Goal: Complete application form

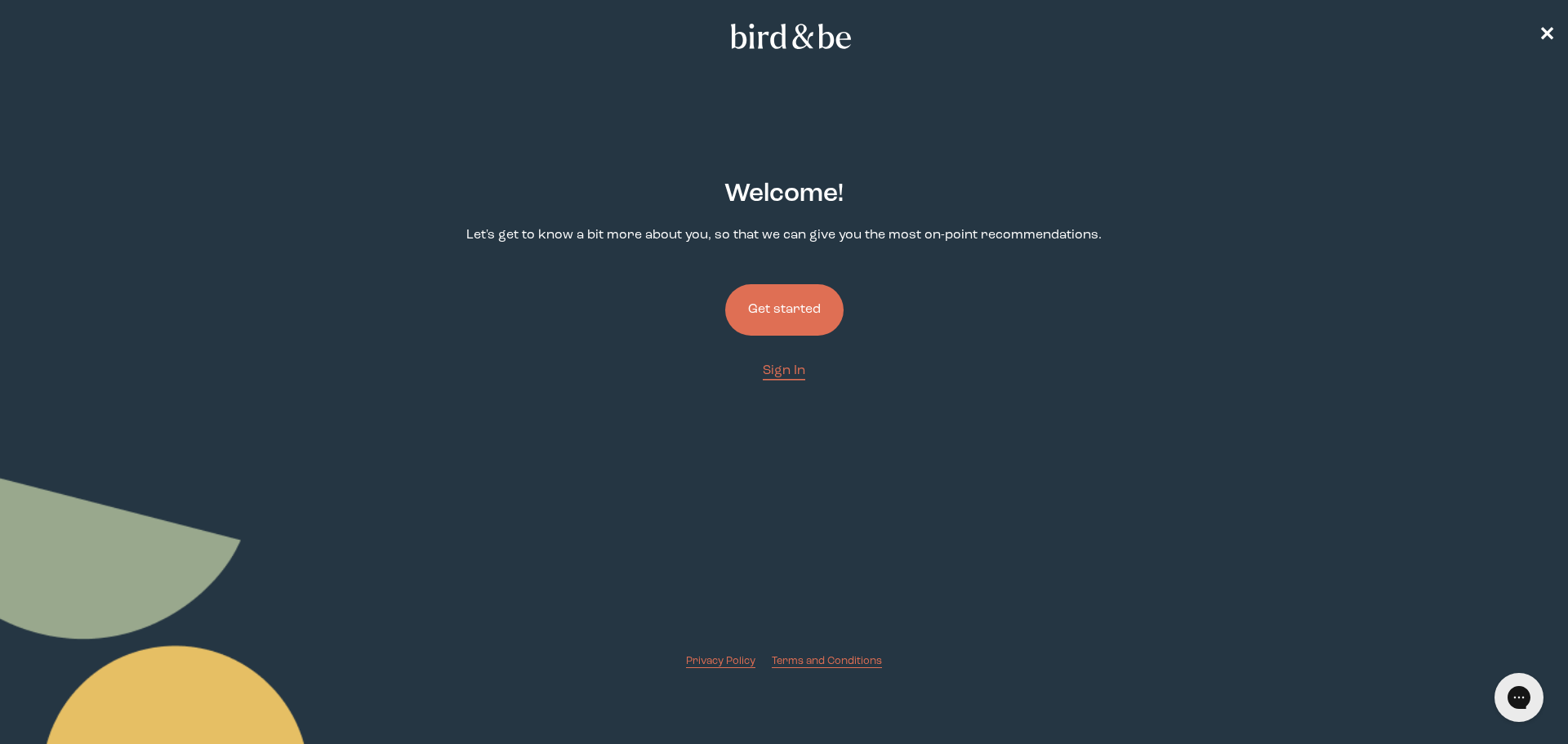
click at [795, 292] on button "Get started" at bounding box center [785, 311] width 119 height 52
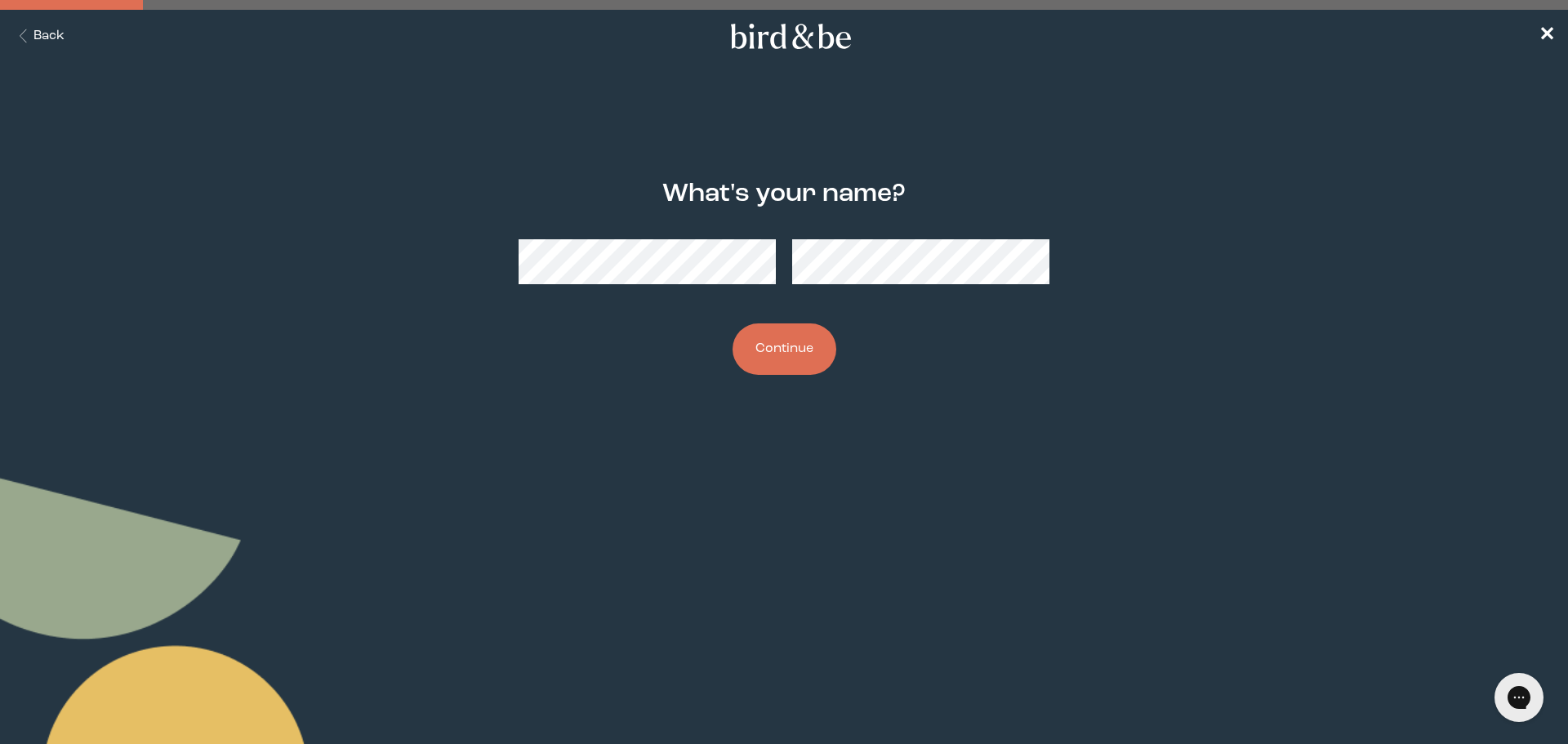
click at [783, 348] on button "Continue" at bounding box center [784, 349] width 104 height 52
click at [800, 318] on div "What's your name? Continue" at bounding box center [784, 277] width 758 height 247
click at [789, 332] on button "Continue" at bounding box center [784, 349] width 104 height 52
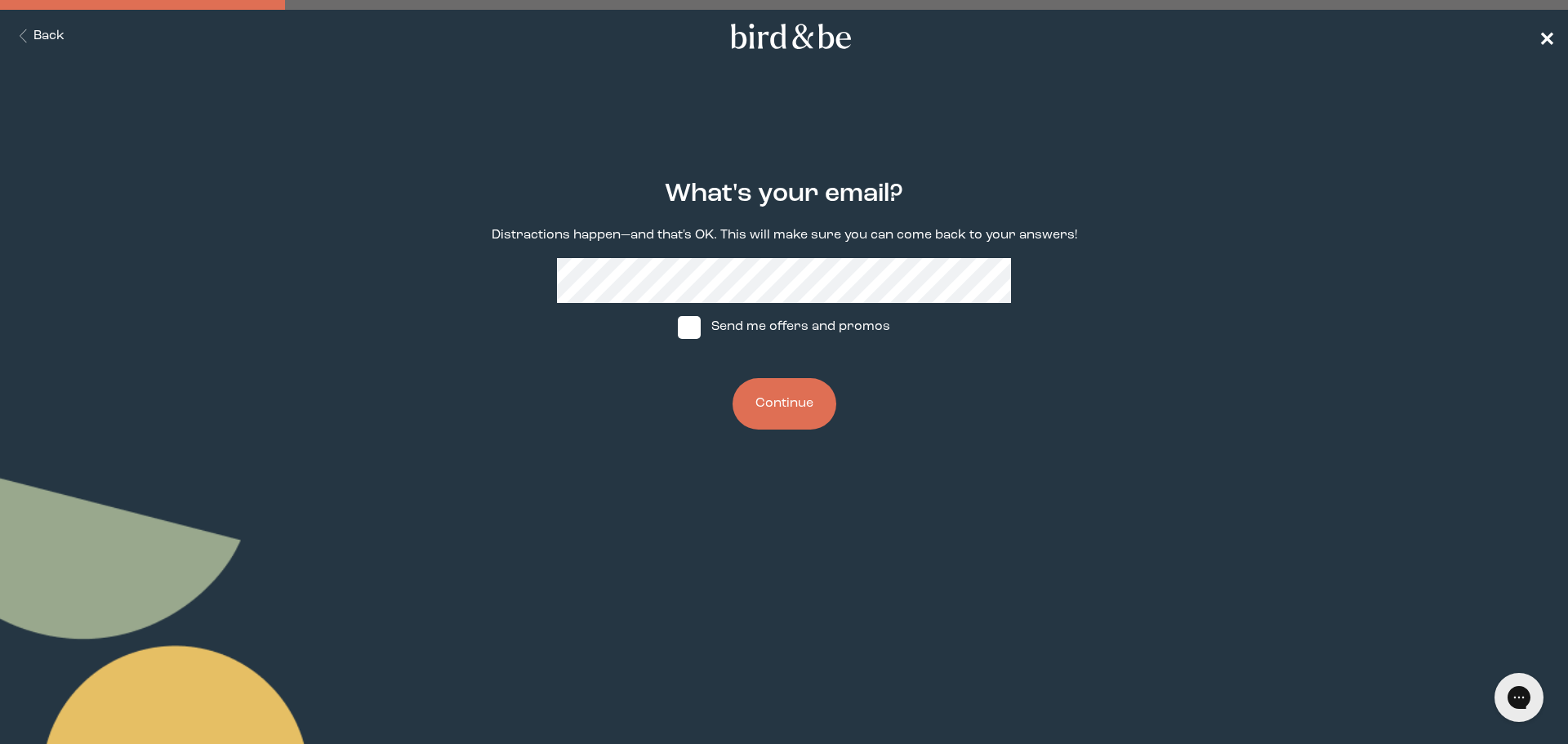
click at [1545, 37] on span "✕" at bounding box center [1547, 36] width 16 height 19
